Goal: Find specific page/section: Find specific page/section

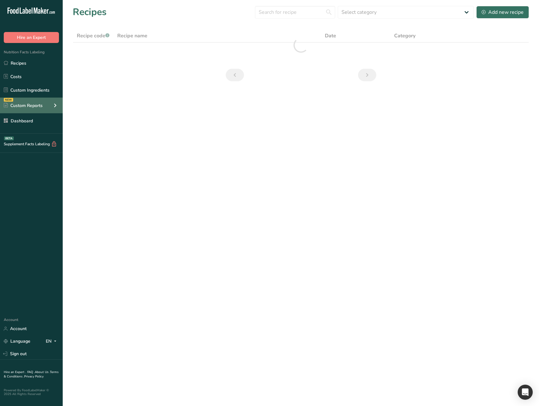
drag, startPoint x: 50, startPoint y: 106, endPoint x: 53, endPoint y: 103, distance: 4.2
click at [51, 105] on div "NEW Custom Reports" at bounding box center [31, 106] width 63 height 16
click at [172, 192] on main "Recipes Select category All Baked Goods [GEOGRAPHIC_DATA] category Cooked Meals…" at bounding box center [269, 203] width 539 height 406
click at [55, 105] on icon at bounding box center [55, 105] width 8 height 11
